Goal: Obtain resource: Obtain resource

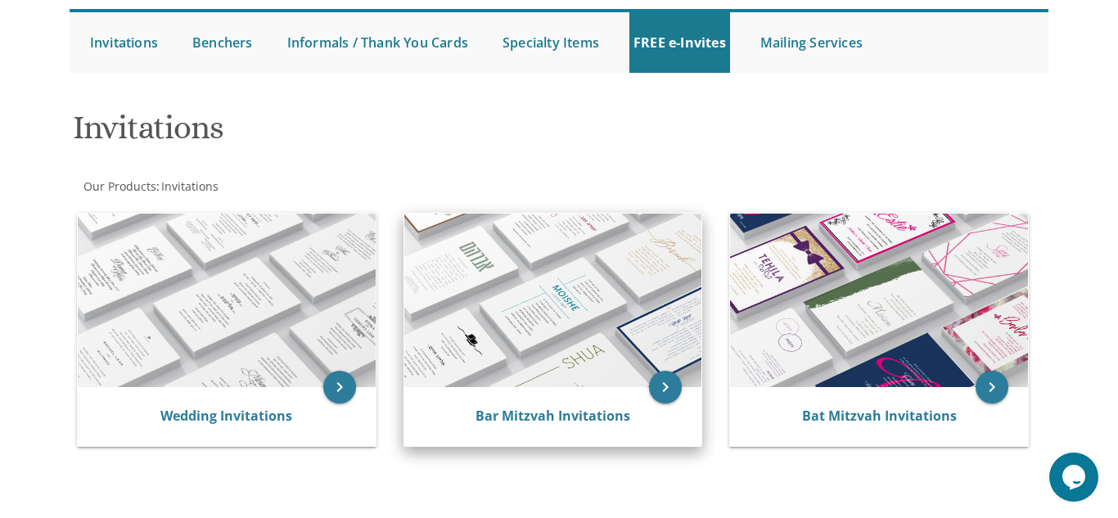
scroll to position [69, 0]
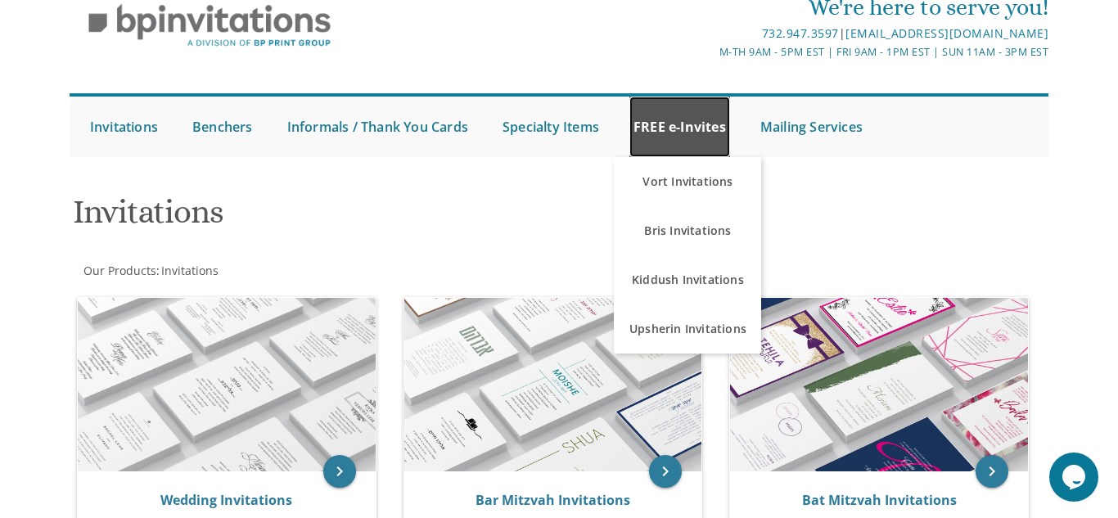
click at [700, 114] on link "FREE e-Invites" at bounding box center [680, 127] width 101 height 61
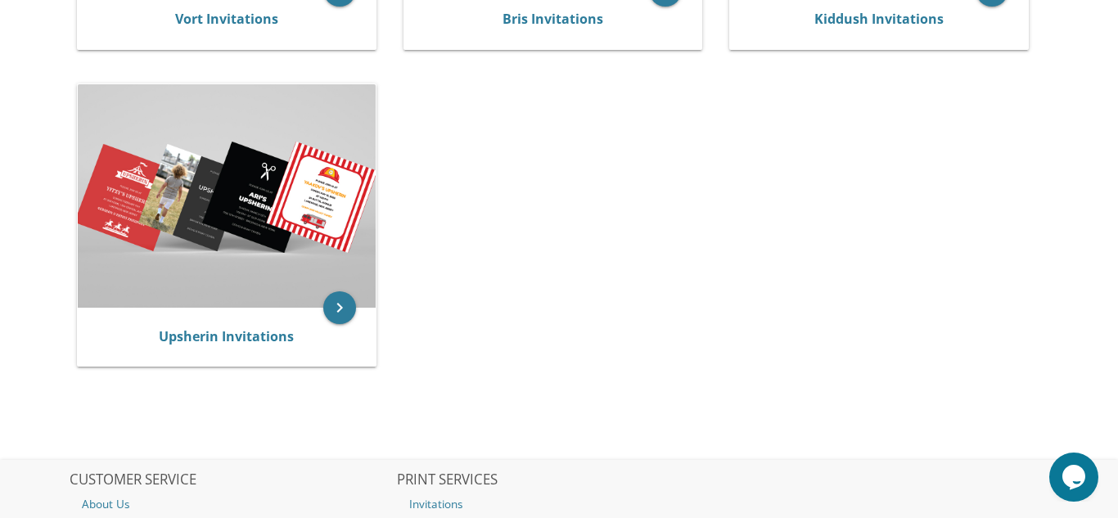
scroll to position [601, 0]
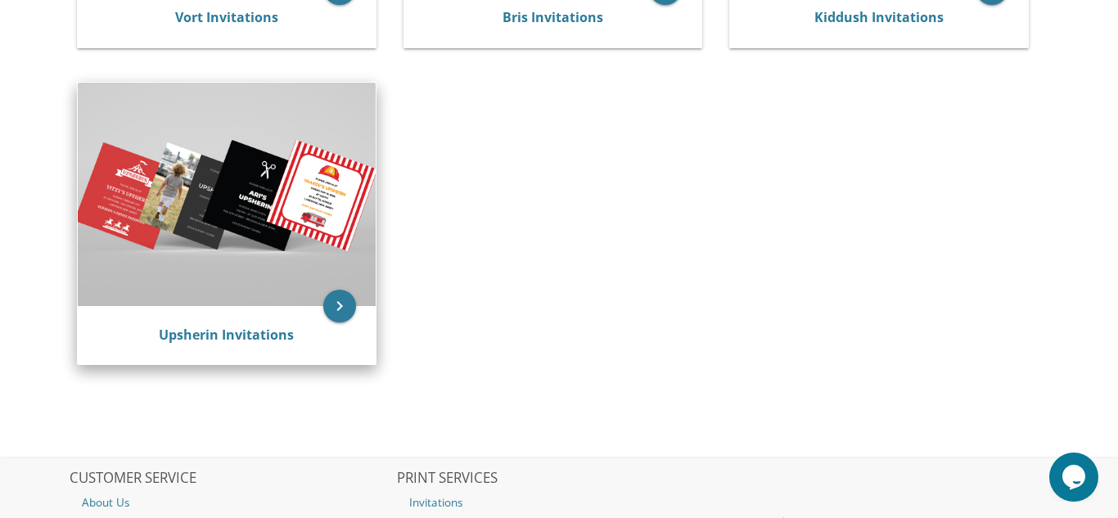
click at [185, 157] on img at bounding box center [227, 195] width 298 height 224
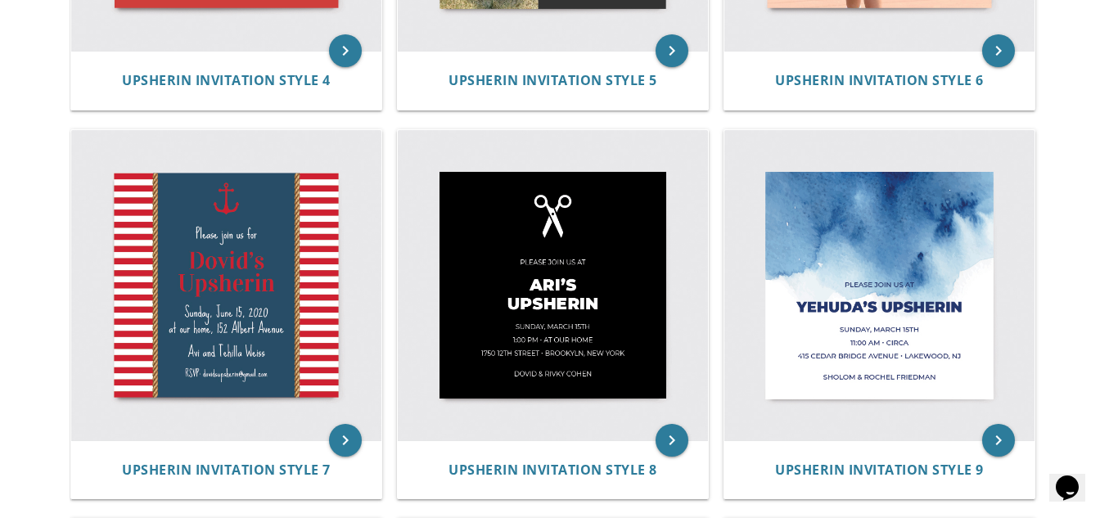
scroll to position [1009, 0]
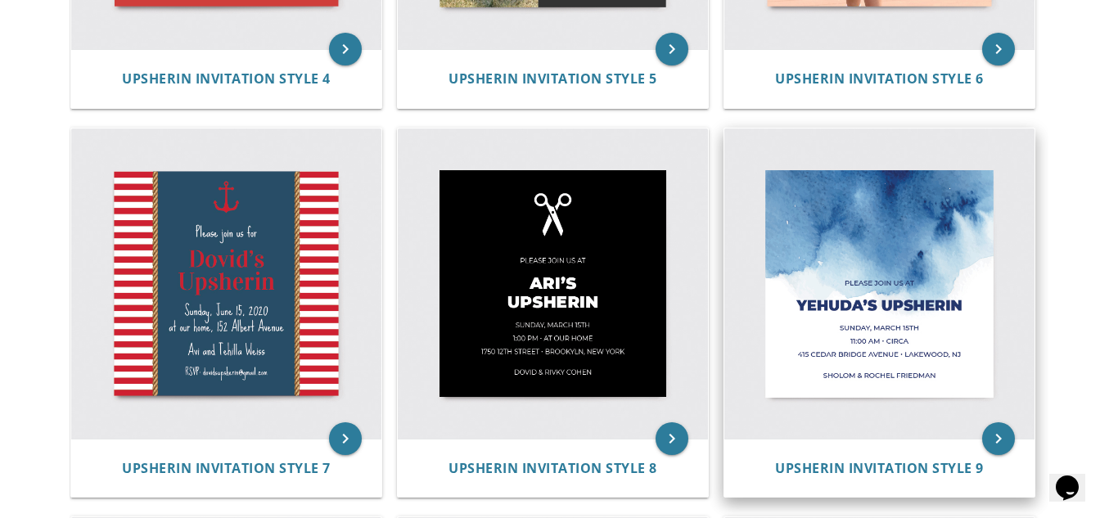
click at [897, 244] on img at bounding box center [880, 284] width 310 height 310
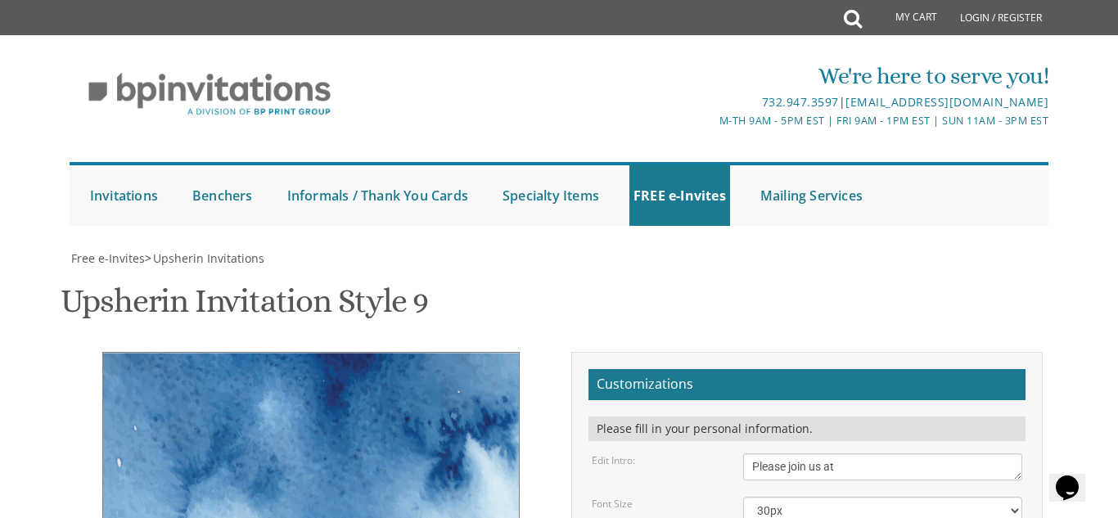
type textarea "Baruch’s Upsherin"
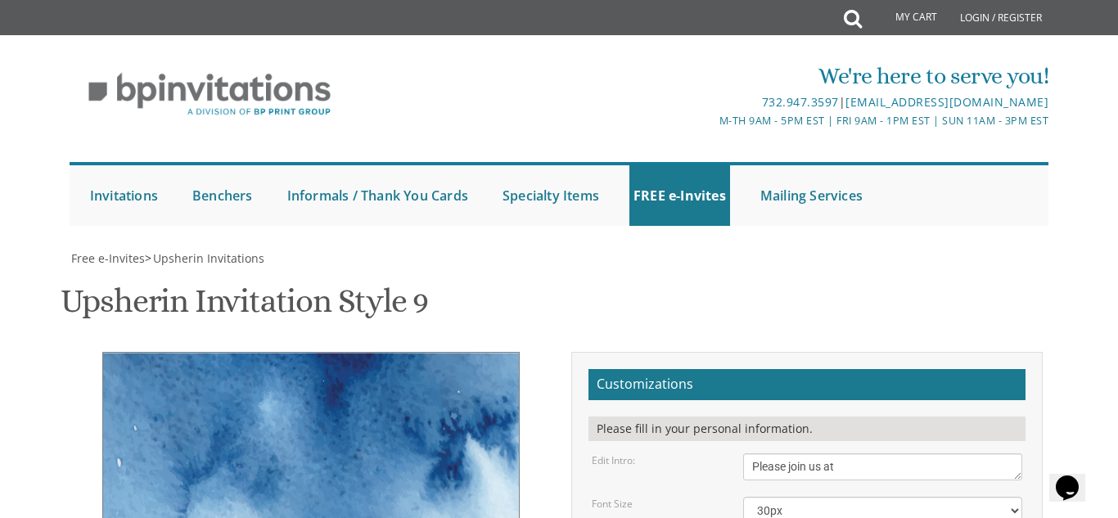
drag, startPoint x: 755, startPoint y: 260, endPoint x: 882, endPoint y: 262, distance: 126.9
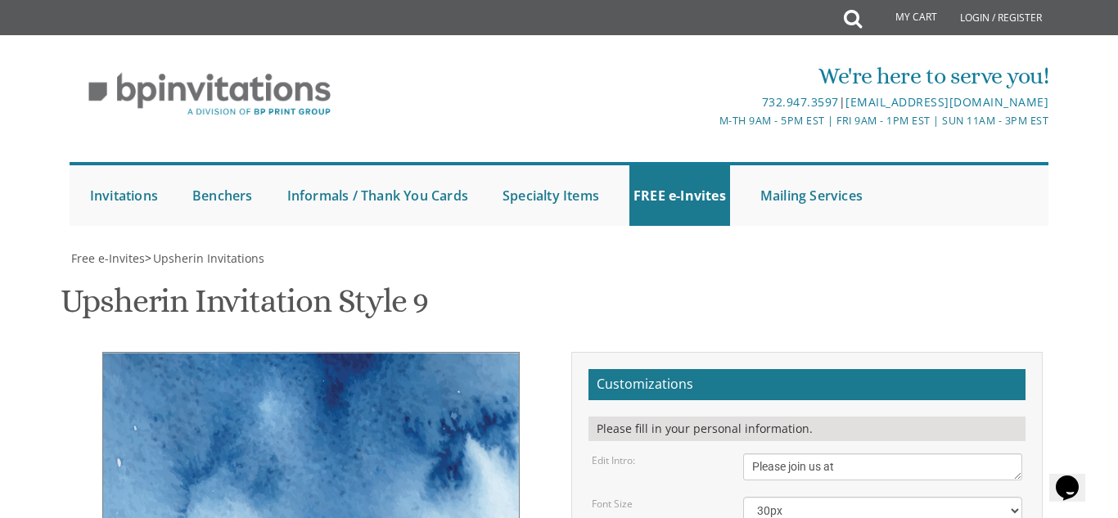
drag, startPoint x: 906, startPoint y: 259, endPoint x: 832, endPoint y: 258, distance: 73.7
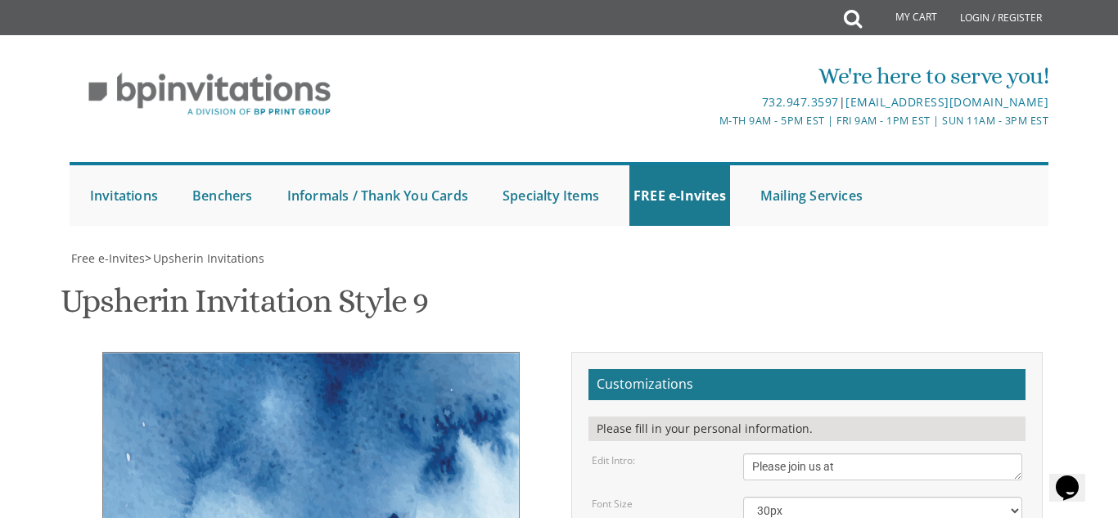
type textarea "Sunday, September 7th 1:30 PM 11 Capri Drive • Spring Valley, NY"
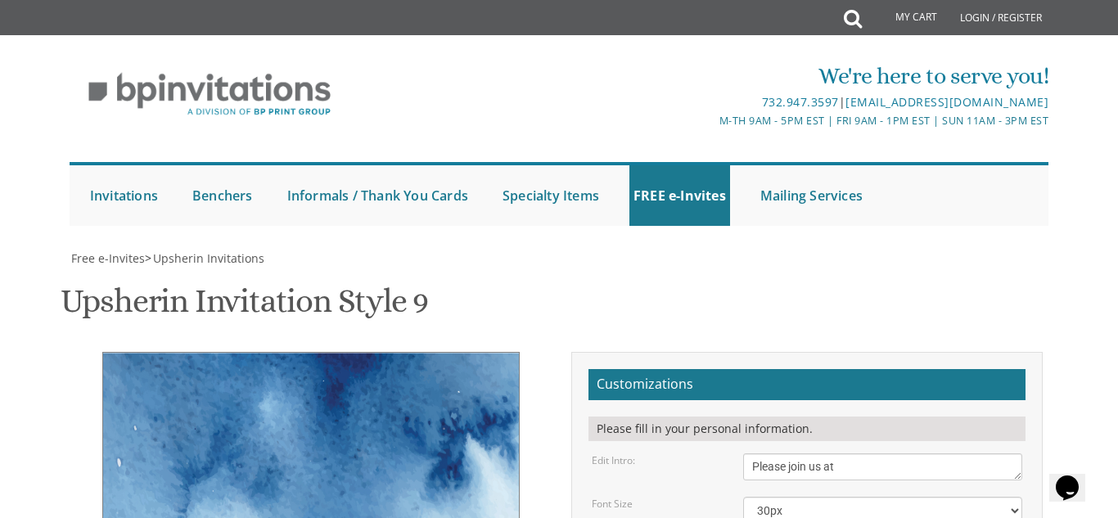
type textarea "Pinchas & Nomi Mandel"
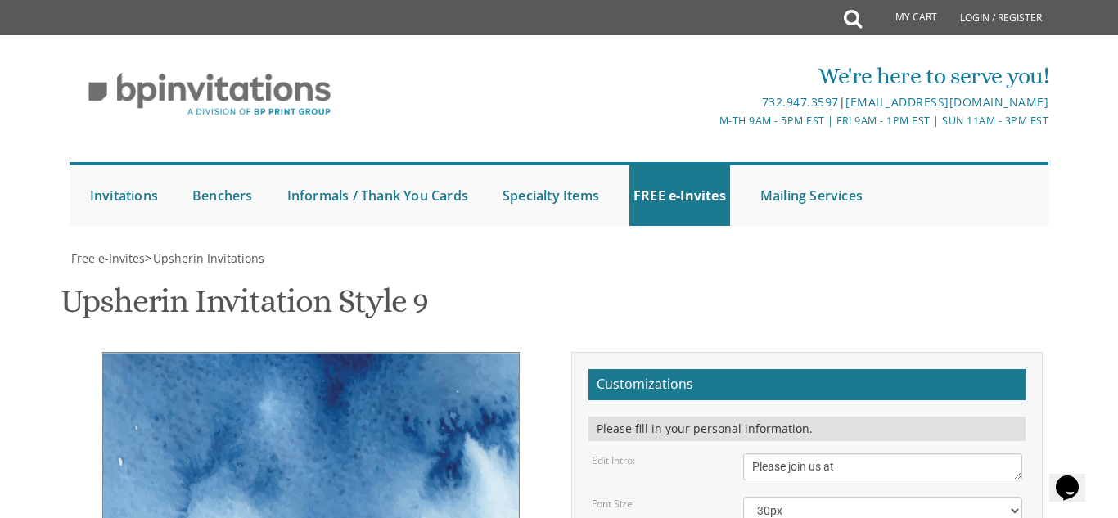
type input "nz8010@gmail.com"
